Goal: Book appointment/travel/reservation

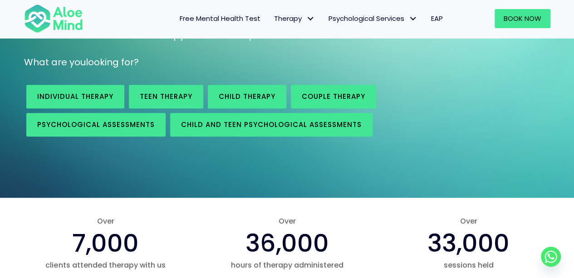
scroll to position [91, 0]
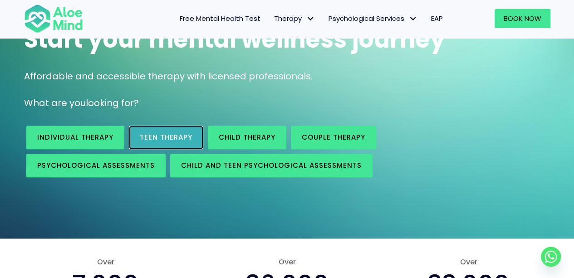
click at [157, 140] on span "Teen Therapy" at bounding box center [166, 137] width 53 height 10
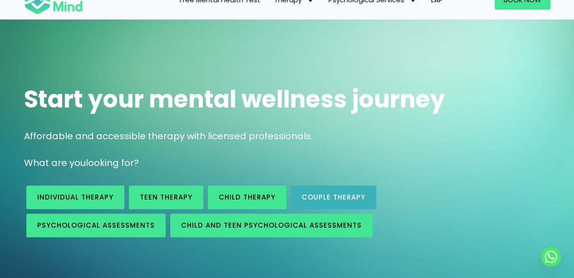
scroll to position [0, 0]
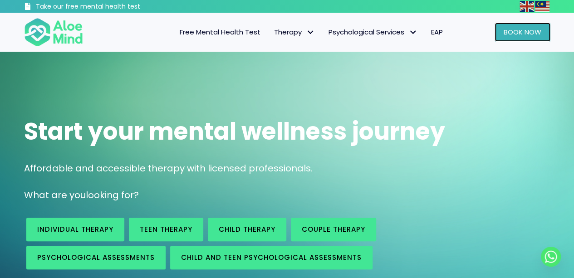
click at [528, 30] on span "Book Now" at bounding box center [522, 32] width 38 height 10
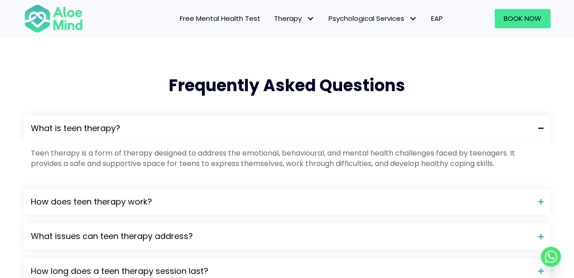
scroll to position [952, 0]
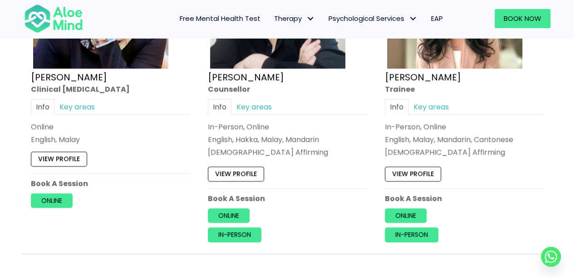
scroll to position [3945, 0]
